Goal: Browse casually: Explore the website without a specific task or goal

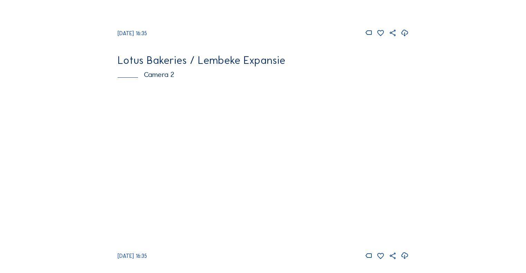
scroll to position [242, 0]
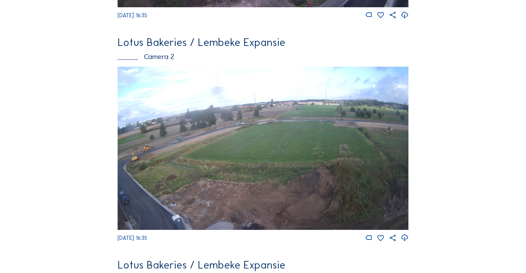
click at [202, 152] on img at bounding box center [263, 149] width 291 height 164
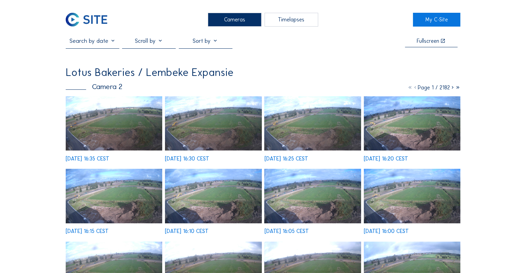
click at [114, 129] on img at bounding box center [114, 123] width 96 height 54
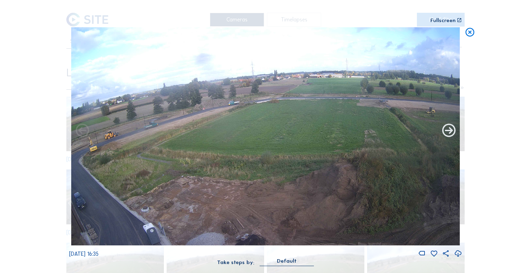
click at [447, 127] on icon at bounding box center [449, 131] width 16 height 16
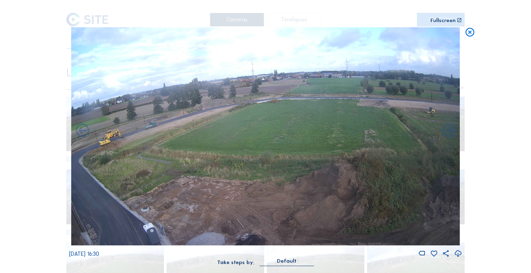
click at [447, 127] on icon at bounding box center [449, 131] width 16 height 16
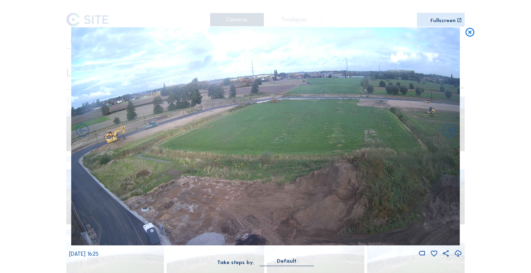
click at [447, 127] on icon at bounding box center [449, 131] width 16 height 16
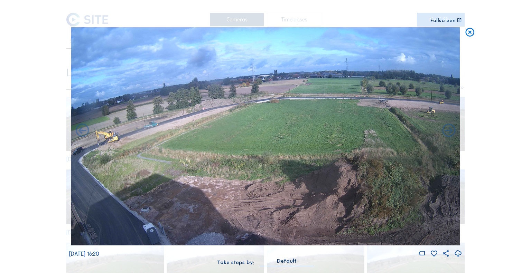
click at [447, 127] on icon at bounding box center [449, 131] width 16 height 16
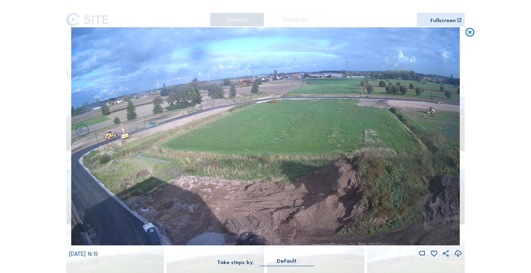
click at [447, 127] on icon at bounding box center [449, 131] width 16 height 16
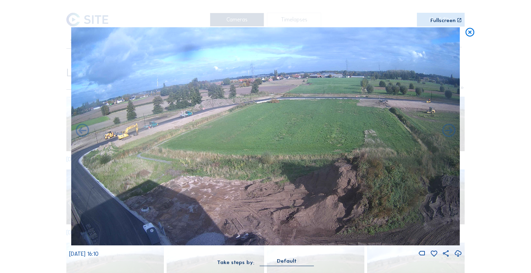
click at [447, 127] on icon at bounding box center [449, 131] width 16 height 16
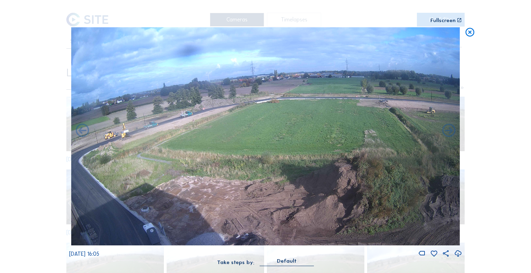
click at [447, 127] on icon at bounding box center [449, 131] width 16 height 16
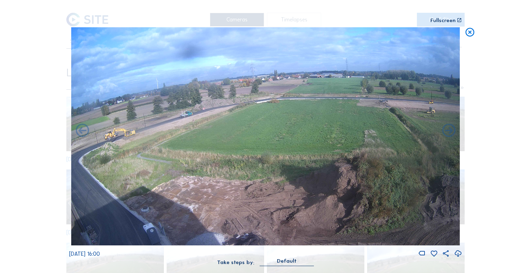
click at [447, 127] on icon at bounding box center [449, 131] width 16 height 16
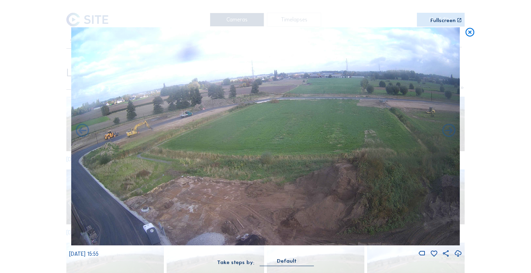
click at [447, 127] on icon at bounding box center [449, 131] width 16 height 16
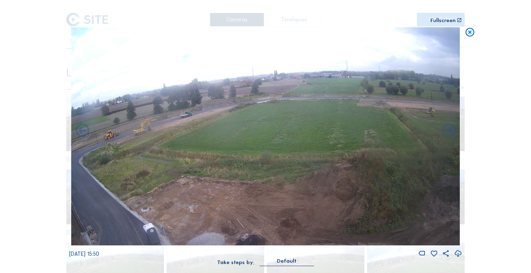
click at [447, 127] on icon at bounding box center [449, 131] width 16 height 16
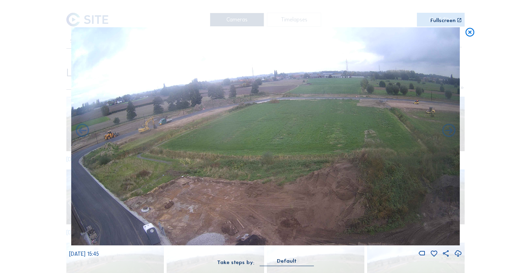
click at [447, 127] on icon at bounding box center [449, 131] width 16 height 16
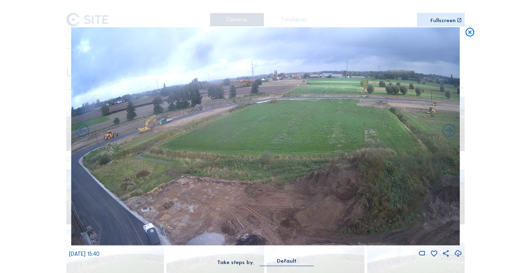
click at [447, 127] on icon at bounding box center [449, 131] width 16 height 16
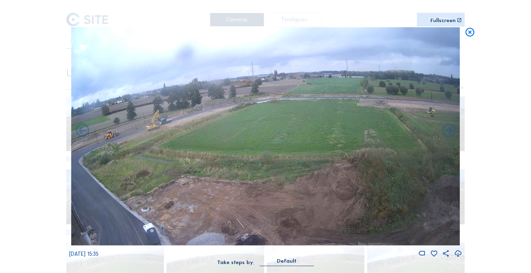
click at [447, 127] on icon at bounding box center [449, 131] width 16 height 16
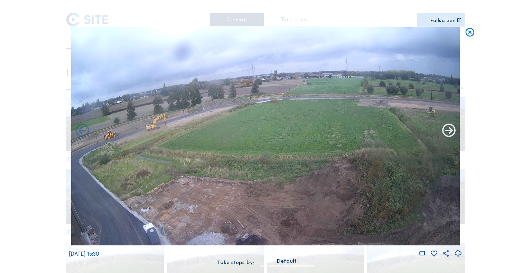
click at [447, 127] on icon at bounding box center [449, 131] width 16 height 16
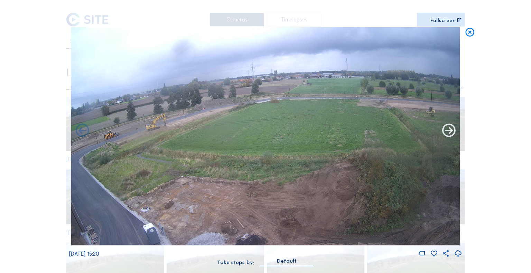
click at [444, 131] on icon at bounding box center [449, 131] width 16 height 16
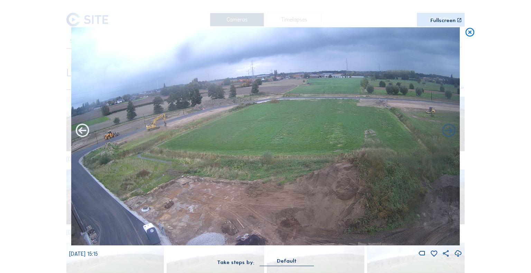
click at [83, 137] on icon at bounding box center [82, 131] width 16 height 16
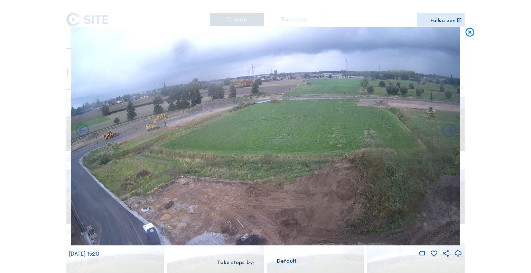
click at [83, 137] on icon at bounding box center [82, 131] width 16 height 16
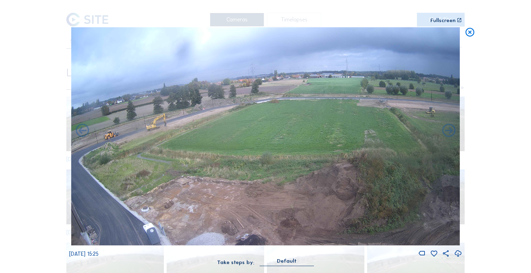
click at [83, 137] on icon at bounding box center [82, 131] width 16 height 16
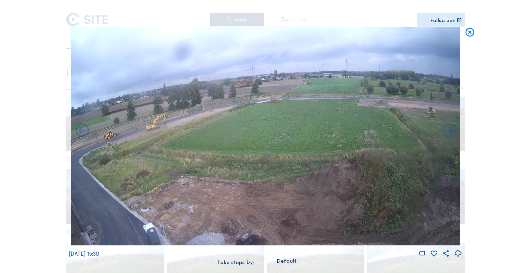
click at [83, 137] on icon at bounding box center [82, 131] width 16 height 16
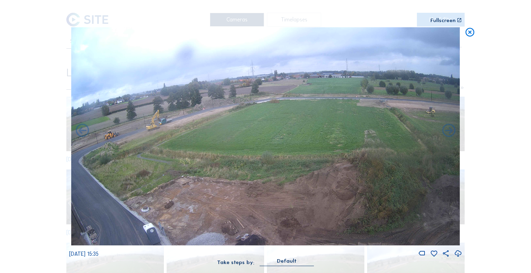
click at [83, 137] on icon at bounding box center [82, 131] width 16 height 16
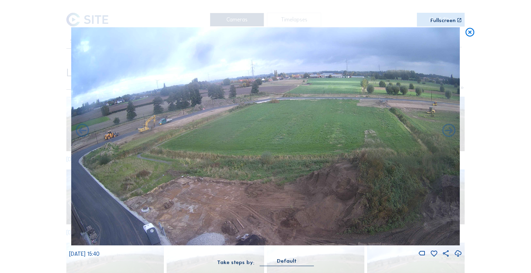
click at [83, 137] on icon at bounding box center [82, 131] width 16 height 16
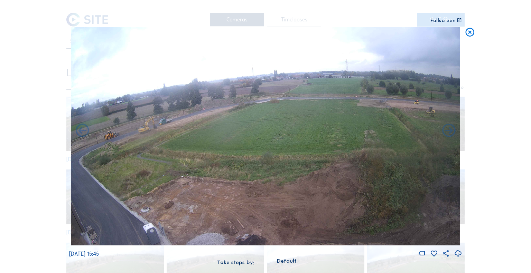
click at [83, 137] on icon at bounding box center [82, 131] width 16 height 16
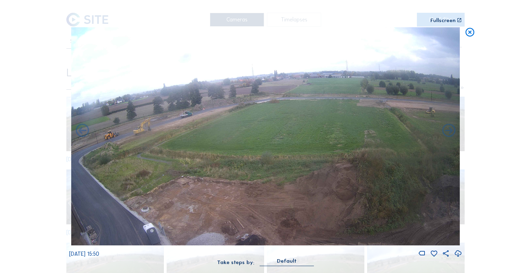
click at [83, 137] on icon at bounding box center [82, 131] width 16 height 16
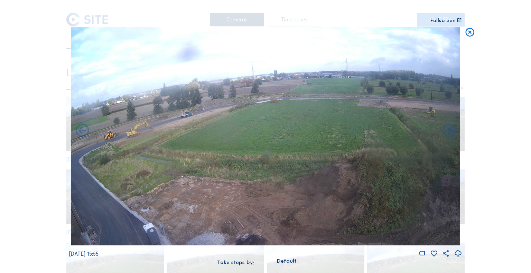
click at [83, 137] on icon at bounding box center [82, 131] width 16 height 16
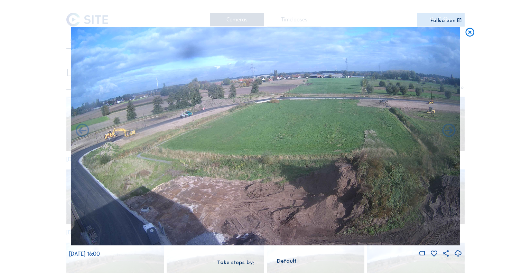
click at [83, 137] on icon at bounding box center [82, 131] width 16 height 16
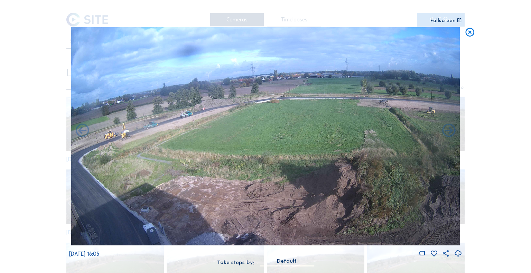
click at [83, 137] on icon at bounding box center [82, 131] width 16 height 16
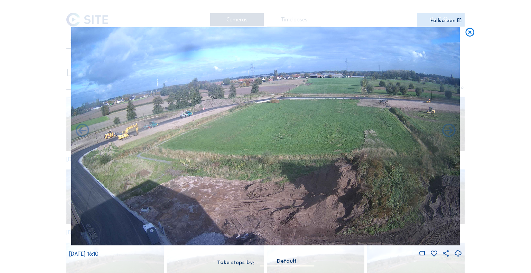
click at [83, 137] on icon at bounding box center [82, 131] width 16 height 16
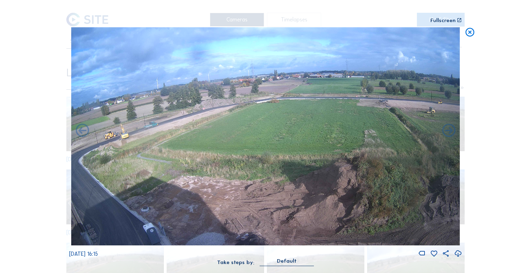
click at [83, 137] on icon at bounding box center [82, 131] width 16 height 16
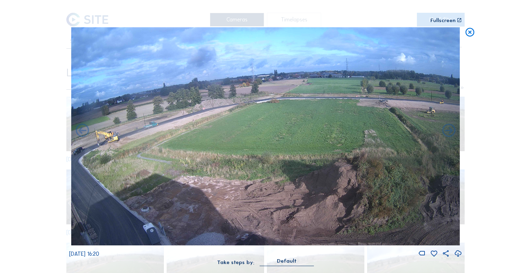
click at [83, 137] on icon at bounding box center [82, 131] width 16 height 16
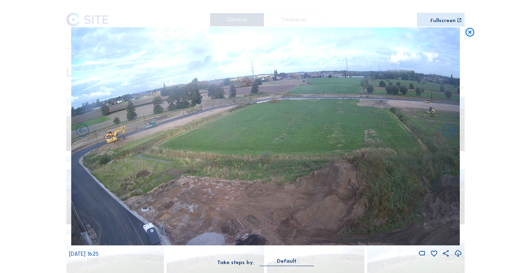
click at [83, 137] on icon at bounding box center [82, 131] width 16 height 16
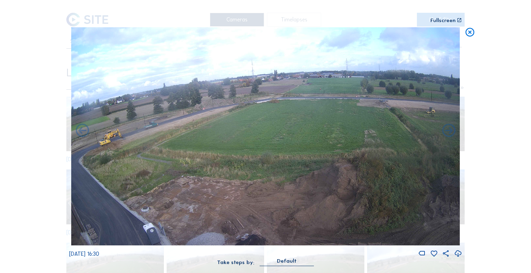
click at [83, 137] on icon at bounding box center [82, 131] width 16 height 16
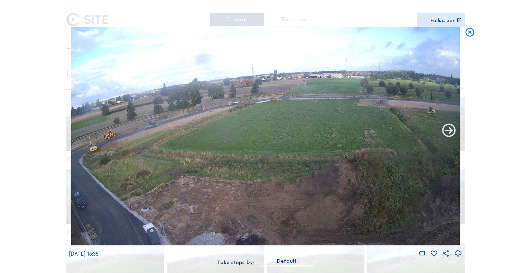
click at [448, 131] on icon at bounding box center [449, 131] width 16 height 16
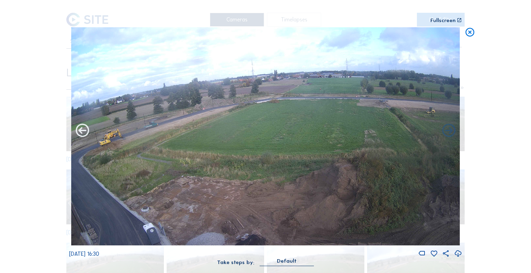
click at [88, 130] on icon at bounding box center [82, 131] width 16 height 16
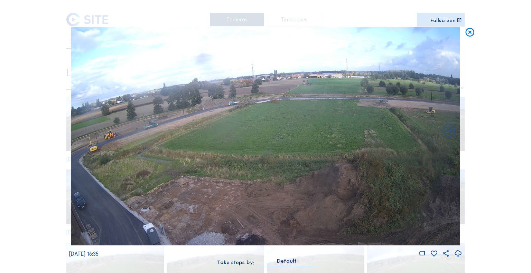
click at [469, 31] on icon at bounding box center [470, 32] width 11 height 11
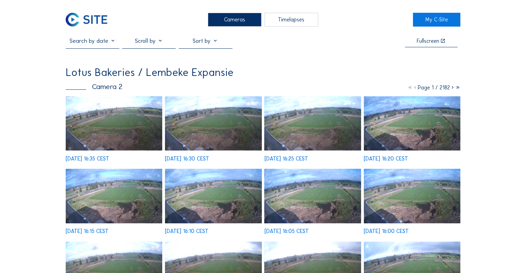
click at [91, 23] on img at bounding box center [86, 20] width 41 height 14
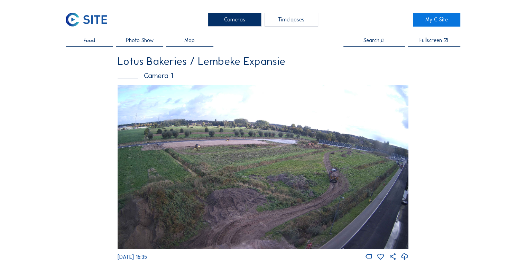
click at [146, 64] on div "Lotus Bakeries / Lembeke Expansie" at bounding box center [263, 61] width 291 height 11
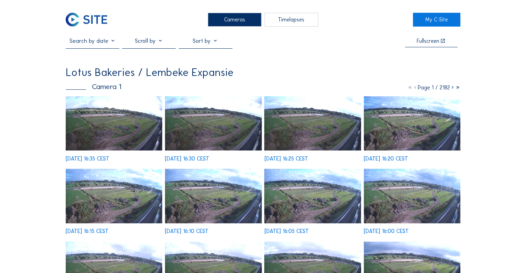
click at [98, 25] on img at bounding box center [86, 20] width 41 height 14
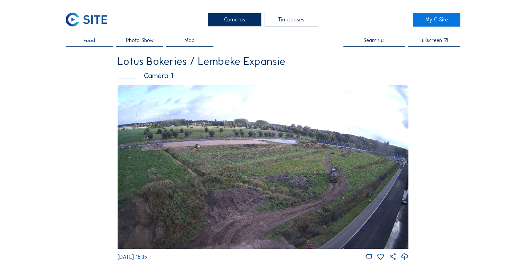
click at [84, 23] on img at bounding box center [86, 20] width 41 height 14
click at [73, 21] on img at bounding box center [86, 20] width 41 height 14
click at [76, 19] on img at bounding box center [86, 20] width 41 height 14
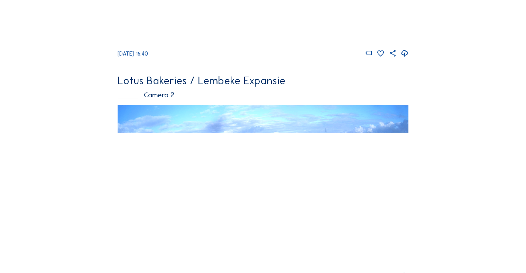
scroll to position [207, 0]
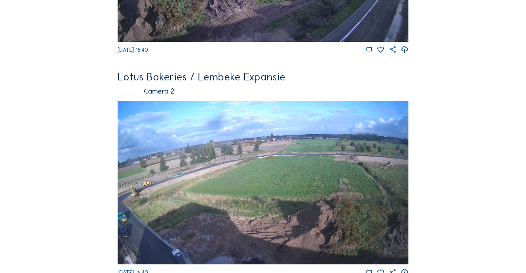
click at [177, 201] on img at bounding box center [263, 183] width 291 height 164
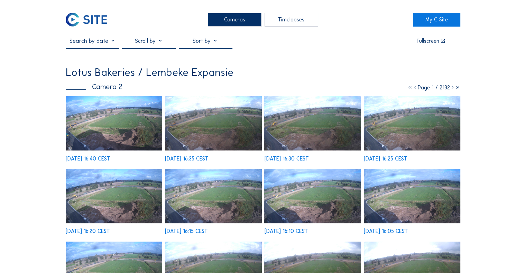
click at [134, 139] on img at bounding box center [114, 123] width 96 height 54
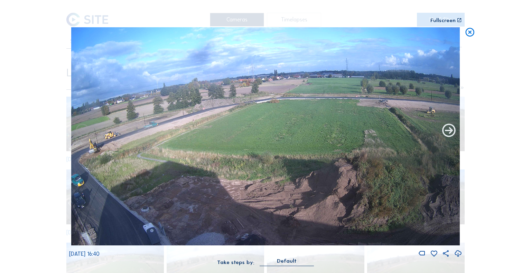
click at [448, 136] on icon at bounding box center [449, 131] width 16 height 16
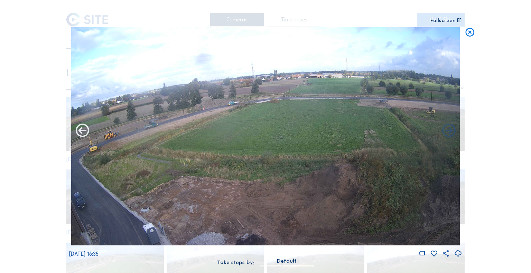
click at [83, 137] on icon at bounding box center [82, 131] width 16 height 16
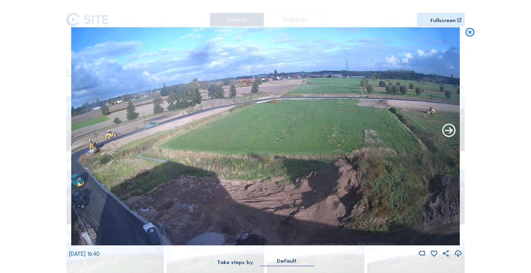
click at [451, 129] on icon at bounding box center [449, 131] width 16 height 16
click at [448, 130] on icon at bounding box center [449, 131] width 16 height 16
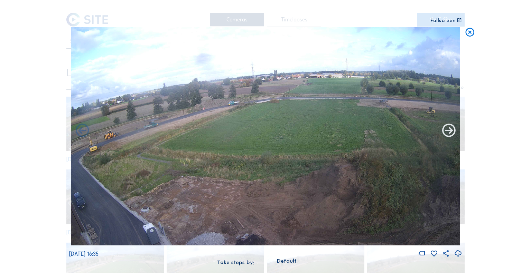
click at [453, 129] on icon at bounding box center [449, 131] width 16 height 16
click at [448, 135] on icon at bounding box center [449, 131] width 16 height 16
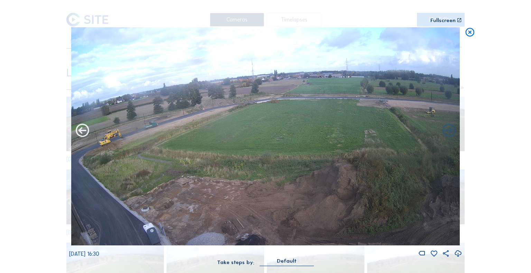
click at [86, 131] on icon at bounding box center [82, 131] width 16 height 16
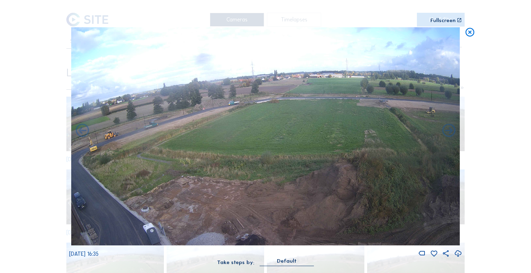
click at [86, 131] on icon at bounding box center [82, 131] width 16 height 16
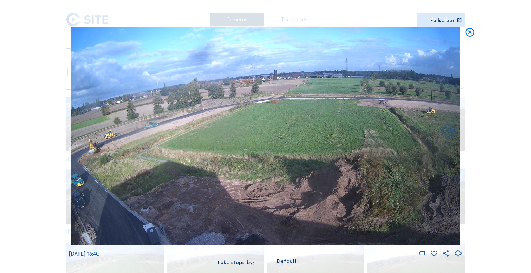
click at [469, 33] on icon at bounding box center [470, 32] width 11 height 11
